Goal: Information Seeking & Learning: Find specific fact

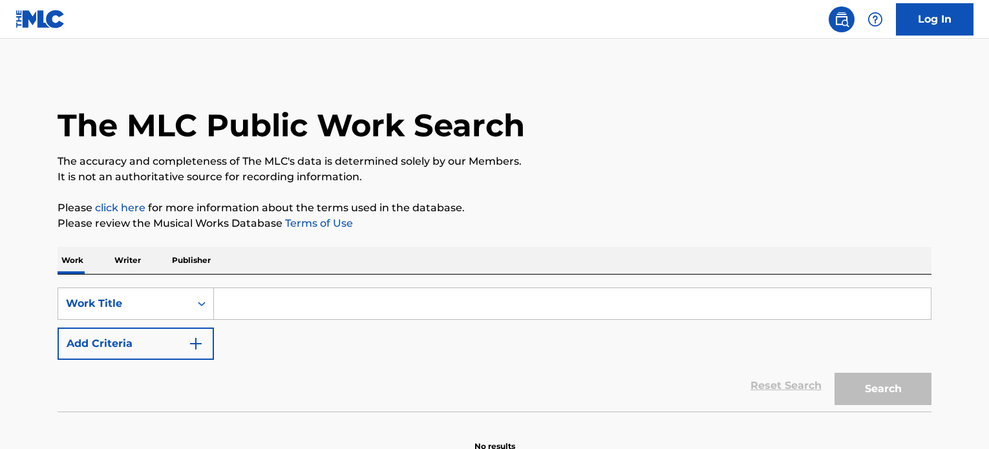
click at [316, 310] on input "Search Form" at bounding box center [572, 303] width 717 height 31
paste input "BROWN EYED HANDSOME MAN"
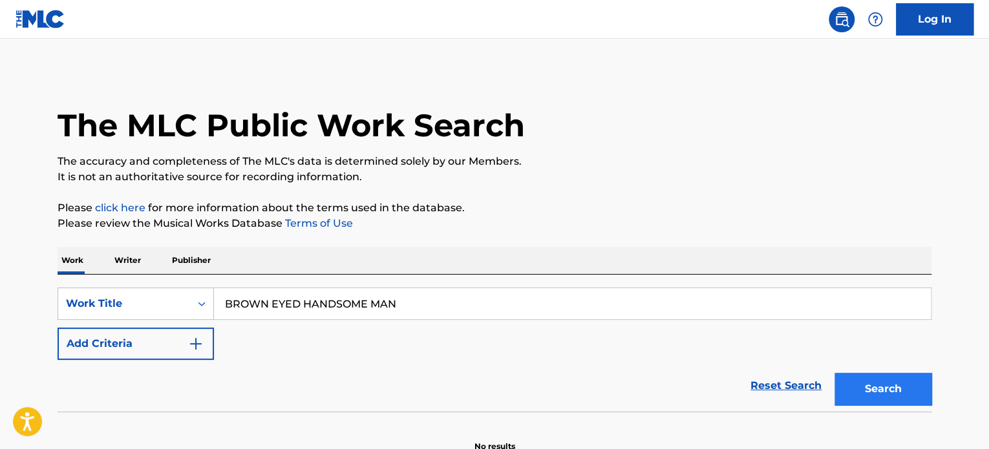
type input "BROWN EYED HANDSOME MAN"
click at [857, 383] on button "Search" at bounding box center [883, 389] width 97 height 32
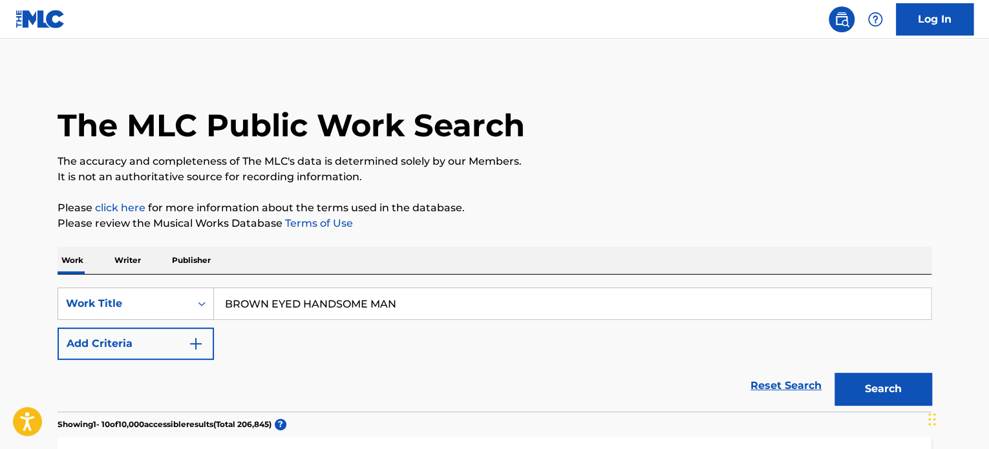
scroll to position [393, 0]
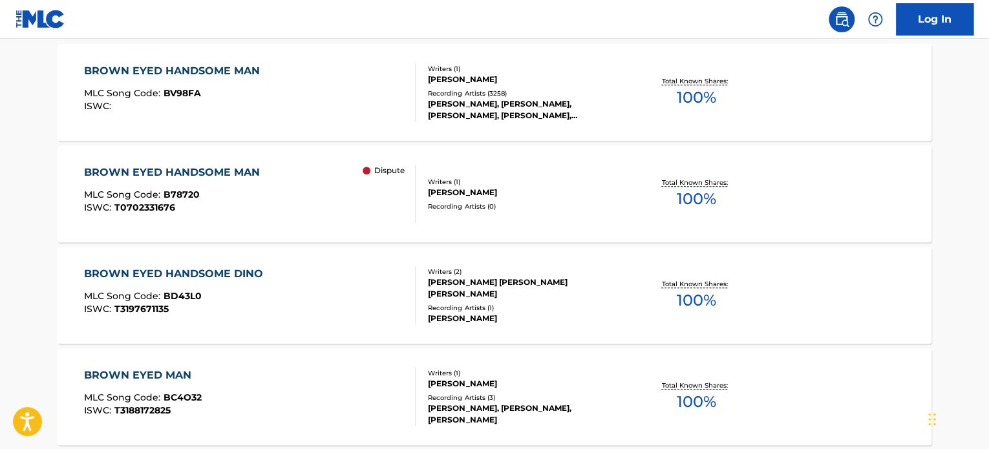
click at [279, 109] on div "BROWN EYED HANDSOME MAN MLC Song Code : BV98FA ISWC :" at bounding box center [250, 92] width 332 height 58
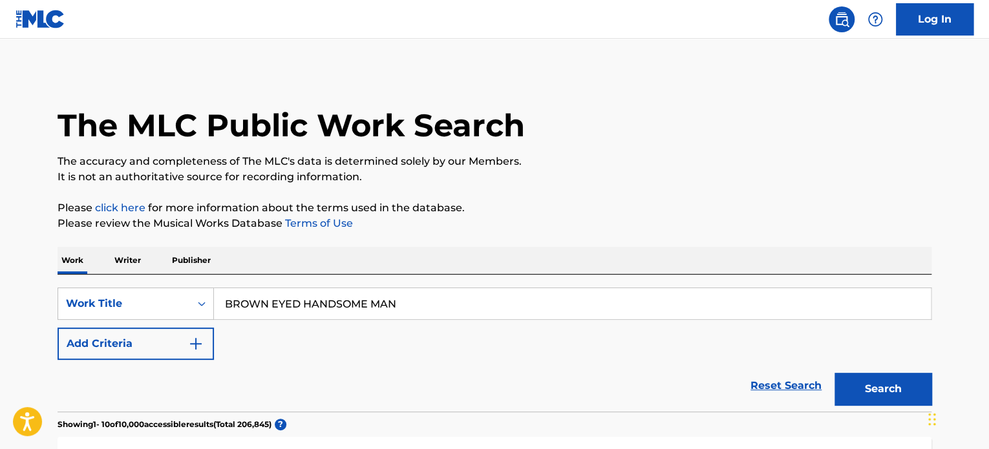
drag, startPoint x: 438, startPoint y: 298, endPoint x: 117, endPoint y: 277, distance: 321.4
click at [117, 277] on div "SearchWithCriteria5aeaa90f-8faf-4201-bb57-85e336e14e6a Work Title BROWN EYED HA…" at bounding box center [495, 343] width 874 height 137
paste input "CHECK ME OUT ALWAYS BEEN CRAZY"
type input "CHECK ME OUT ALWAYS BEEN CRAZY"
click at [835, 373] on button "Search" at bounding box center [883, 389] width 97 height 32
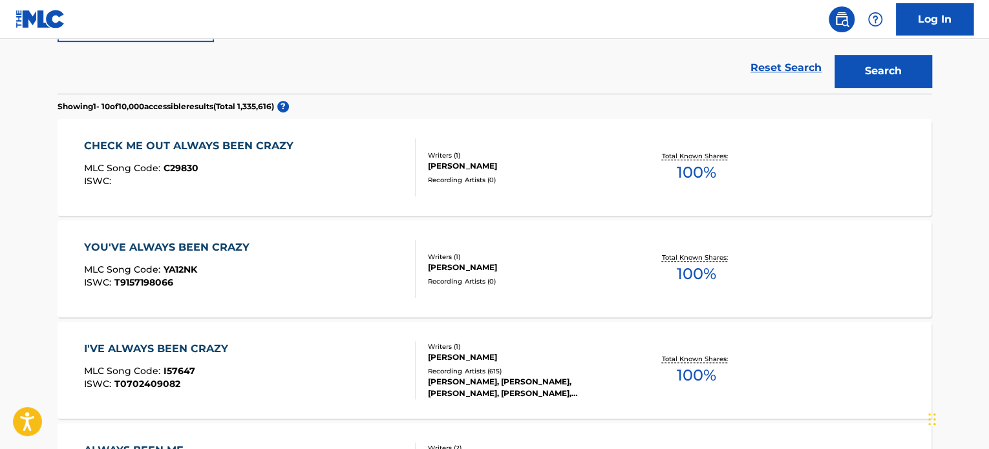
scroll to position [323, 0]
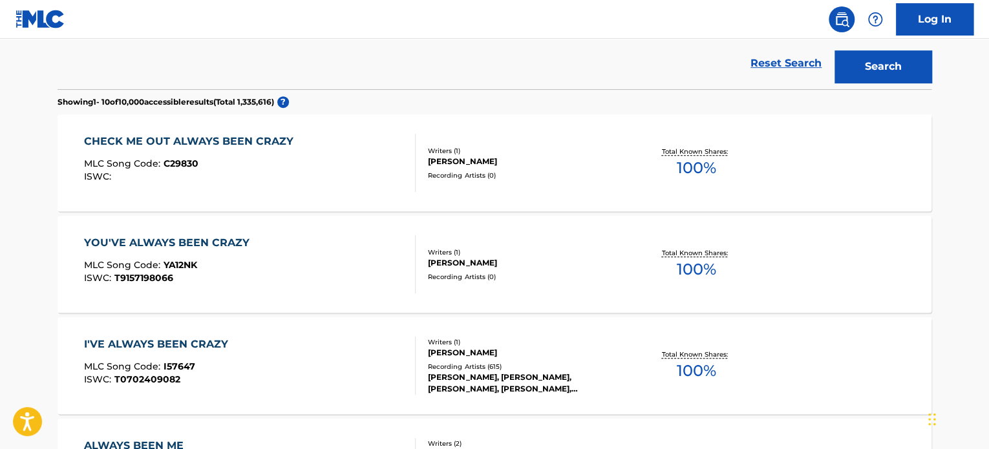
click at [235, 139] on div "CHECK ME OUT ALWAYS BEEN CRAZY" at bounding box center [192, 142] width 216 height 16
